Goal: Navigation & Orientation: Find specific page/section

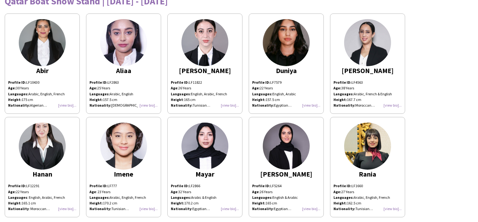
scroll to position [36, 0]
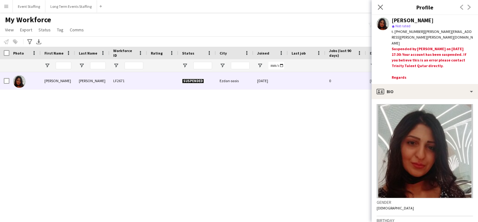
scroll to position [61, 0]
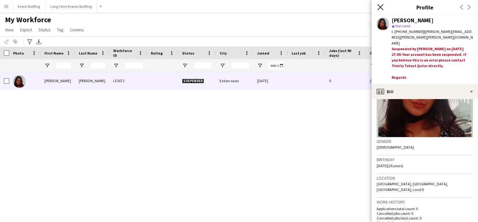
click at [383, 8] on icon "Close pop-in" at bounding box center [381, 7] width 6 height 6
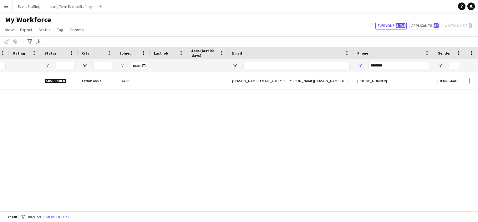
scroll to position [0, 147]
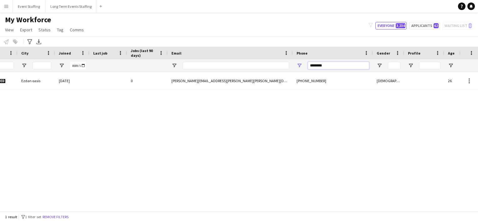
drag, startPoint x: 331, startPoint y: 67, endPoint x: 281, endPoint y: 56, distance: 50.5
click at [281, 56] on div "Workforce Details Crew Attributes Workforce ID Rating Status" at bounding box center [187, 59] width 770 height 25
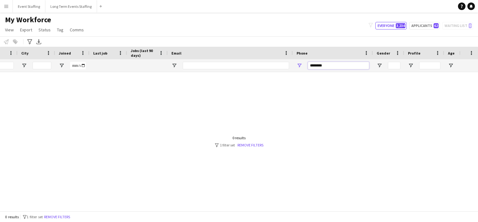
type input "********"
click at [28, 7] on button "Event Staffing Close" at bounding box center [29, 6] width 33 height 12
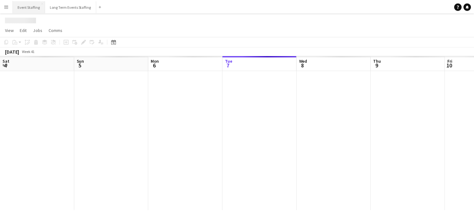
scroll to position [0, 150]
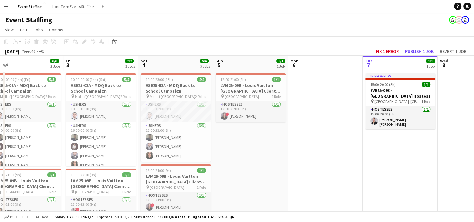
drag, startPoint x: 57, startPoint y: 157, endPoint x: 344, endPoint y: 173, distance: 287.9
click at [344, 173] on app-calendar-viewport "Tue 30 7/7 4 Jobs Wed 1 6/6 3 Jobs Thu 2 6/6 2 Jobs Fri 3 7/7 3 Jobs Sat 4 6/6 …" at bounding box center [237, 207] width 474 height 303
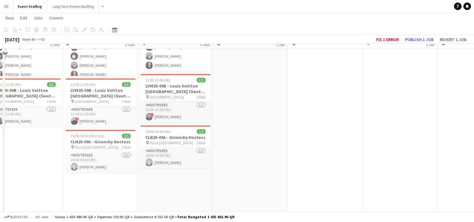
scroll to position [93, 0]
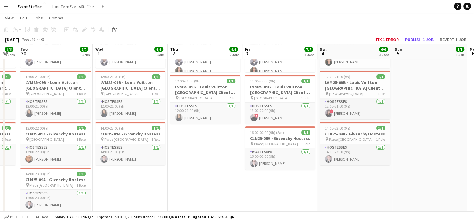
drag, startPoint x: 112, startPoint y: 186, endPoint x: 242, endPoint y: 145, distance: 135.9
click at [242, 145] on app-calendar-viewport "Sun 28 Mon 29 6/6 3 Jobs Tue 30 7/7 4 Jobs Wed 1 6/6 3 Jobs Thu 2 6/6 2 Jobs Fr…" at bounding box center [237, 98] width 474 height 334
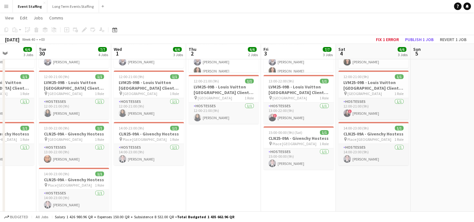
drag, startPoint x: 154, startPoint y: 141, endPoint x: 222, endPoint y: 154, distance: 69.3
click at [222, 154] on app-calendar-viewport "Sat 27 7/7 4 Jobs Sun 28 7/7 4 Jobs Mon 29 6/6 3 Jobs Tue 30 7/7 4 Jobs Wed 1 6…" at bounding box center [237, 98] width 474 height 334
